Goal: Obtain resource: Download file/media

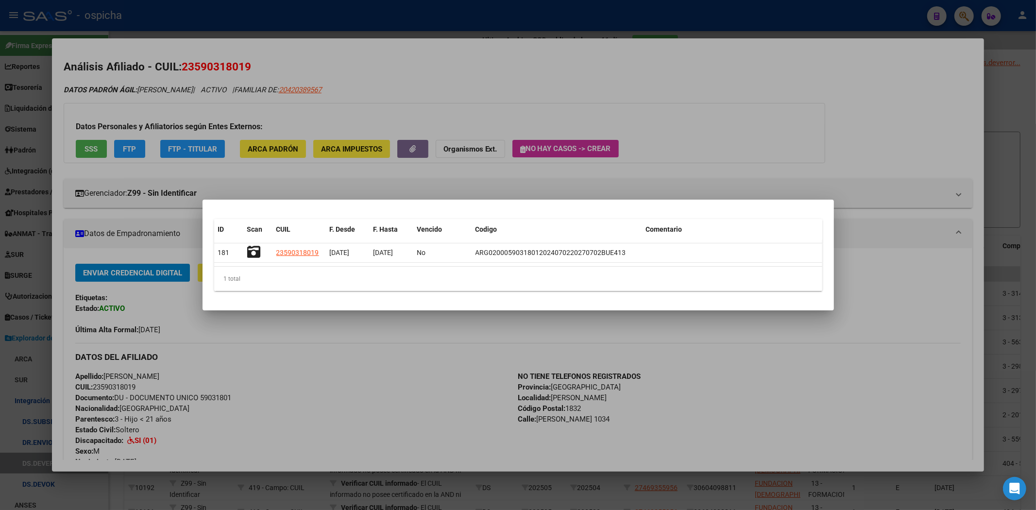
click at [881, 24] on div at bounding box center [518, 255] width 1036 height 510
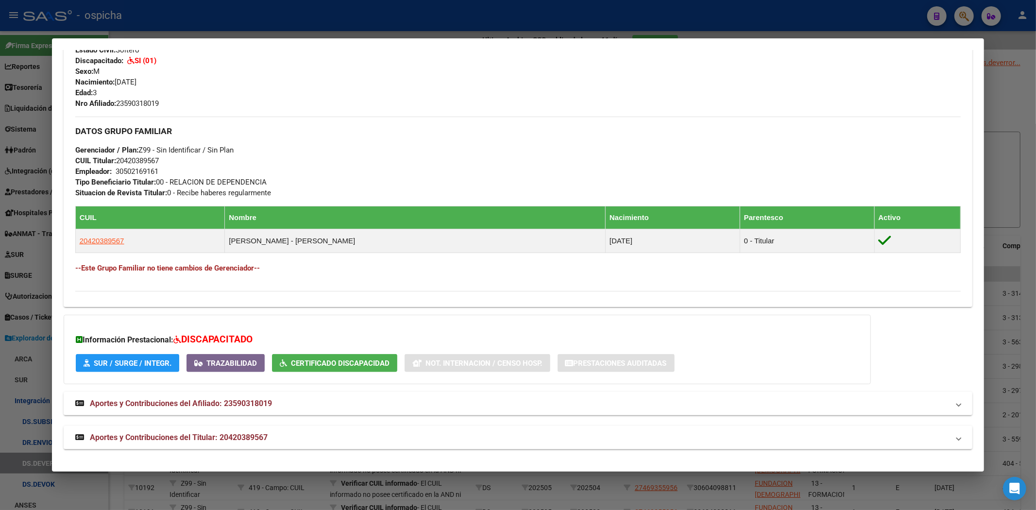
click at [880, 23] on div at bounding box center [518, 255] width 1036 height 510
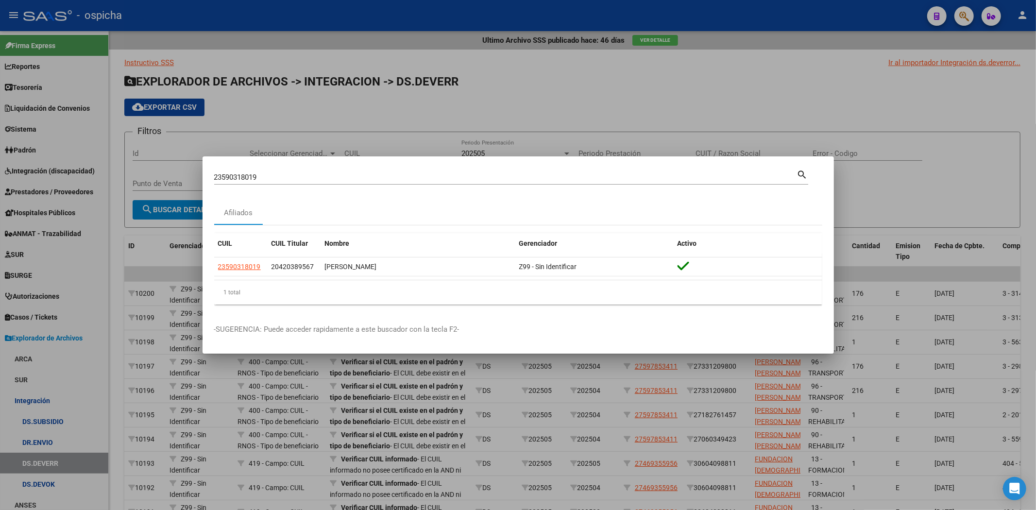
drag, startPoint x: 880, startPoint y: 23, endPoint x: 975, endPoint y: 14, distance: 95.2
click at [880, 20] on div at bounding box center [518, 255] width 1036 height 510
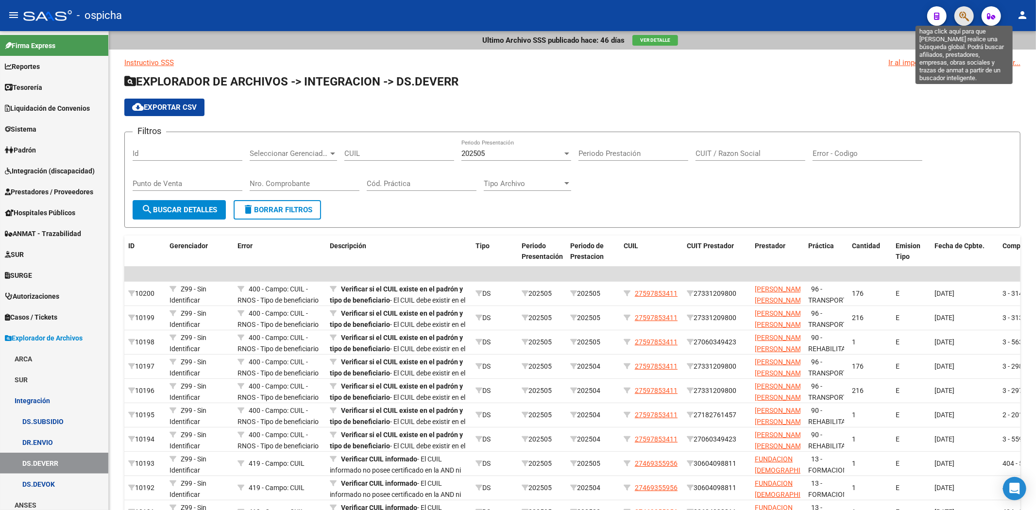
click at [962, 12] on icon "button" at bounding box center [964, 16] width 10 height 11
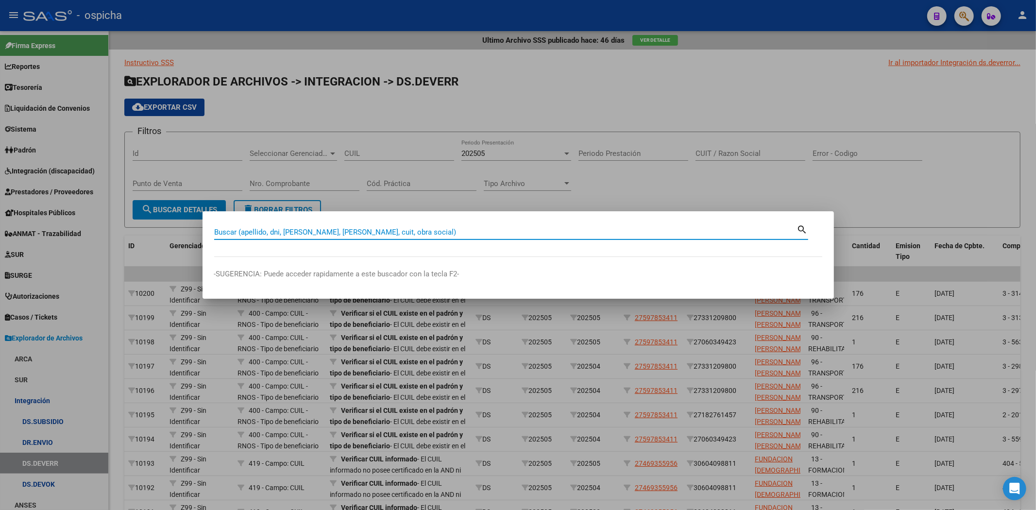
click at [273, 236] on input "Buscar (apellido, dni, [PERSON_NAME], [PERSON_NAME], cuit, obra social)" at bounding box center [505, 232] width 583 height 9
type input "27575230410"
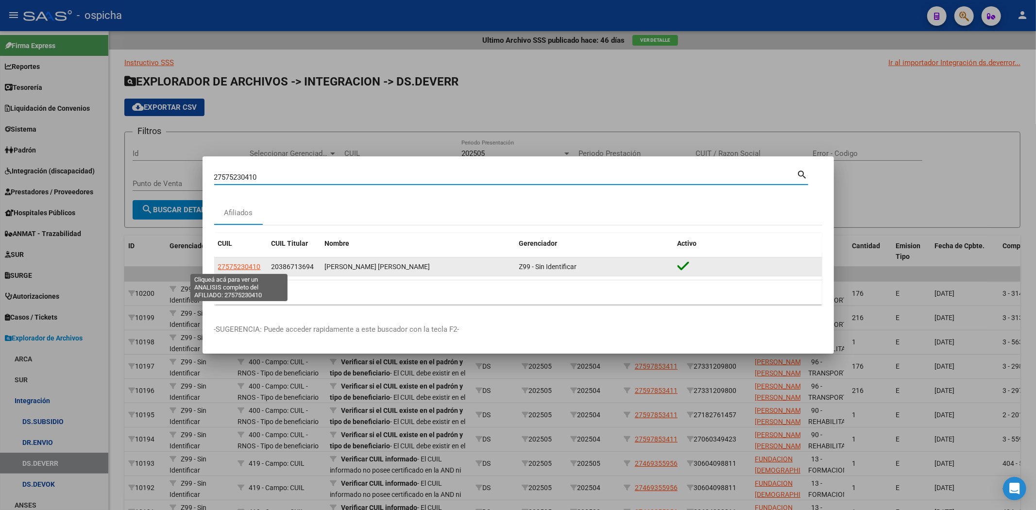
click at [245, 268] on span "27575230410" at bounding box center [239, 267] width 43 height 8
type textarea "27575230410"
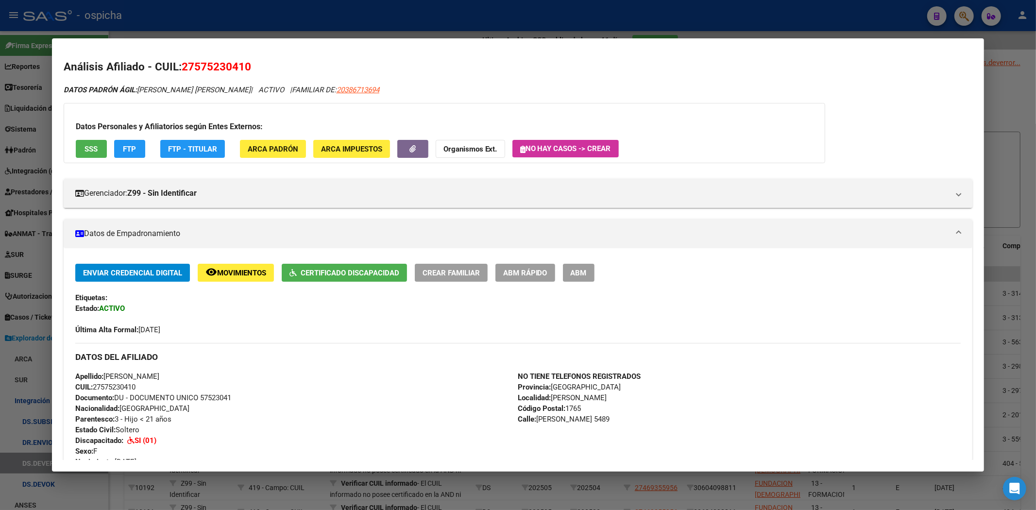
click at [351, 271] on span "Certificado Discapacidad" at bounding box center [350, 273] width 99 height 9
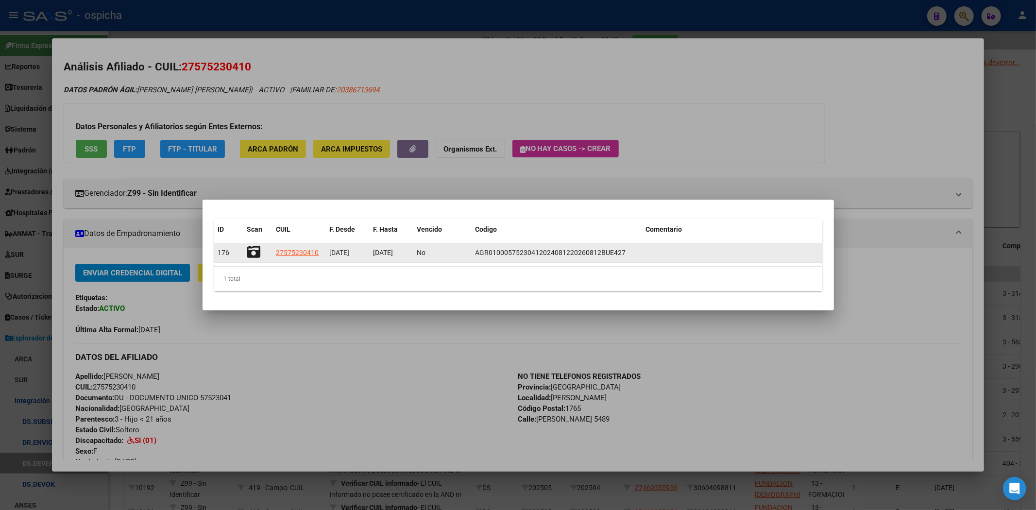
click at [255, 250] on icon at bounding box center [254, 252] width 14 height 14
